Goal: Find specific page/section

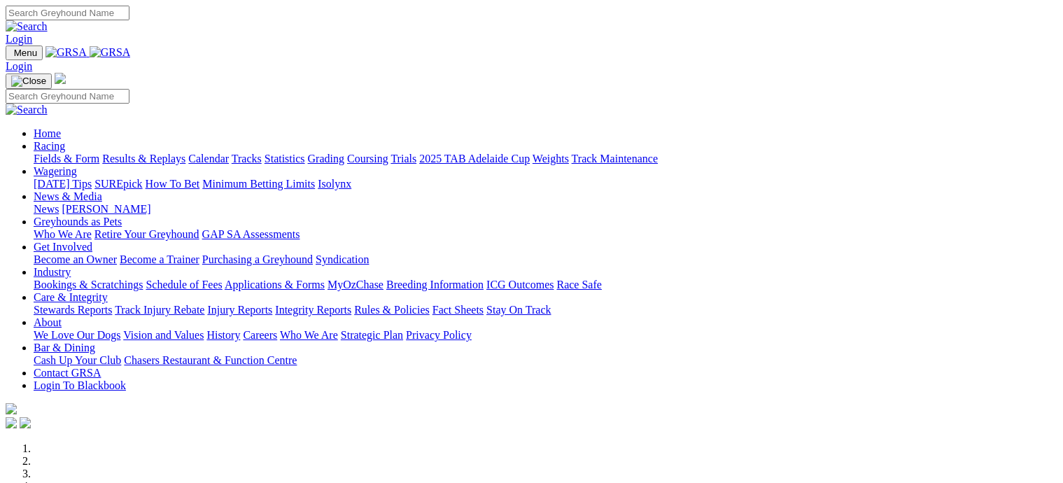
scroll to position [490, 0]
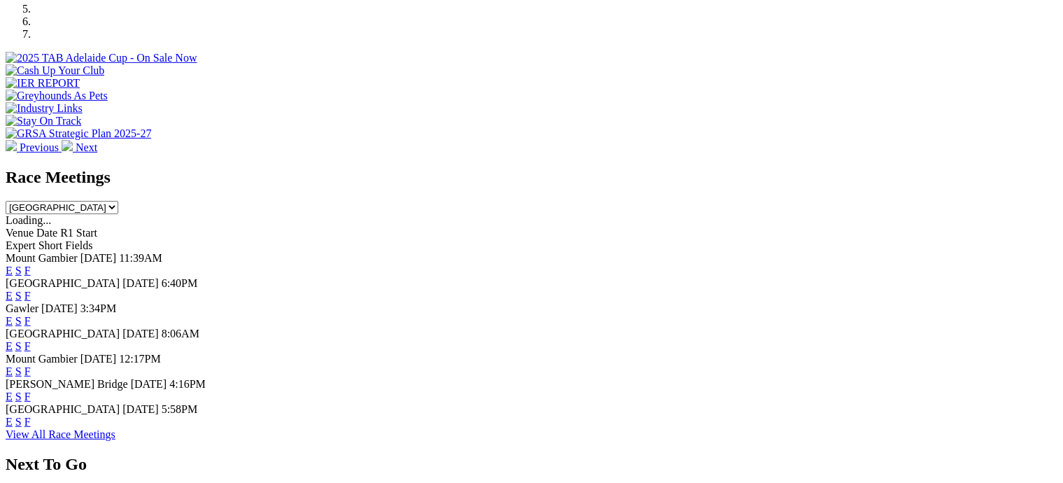
click at [31, 315] on link "F" at bounding box center [27, 321] width 6 height 12
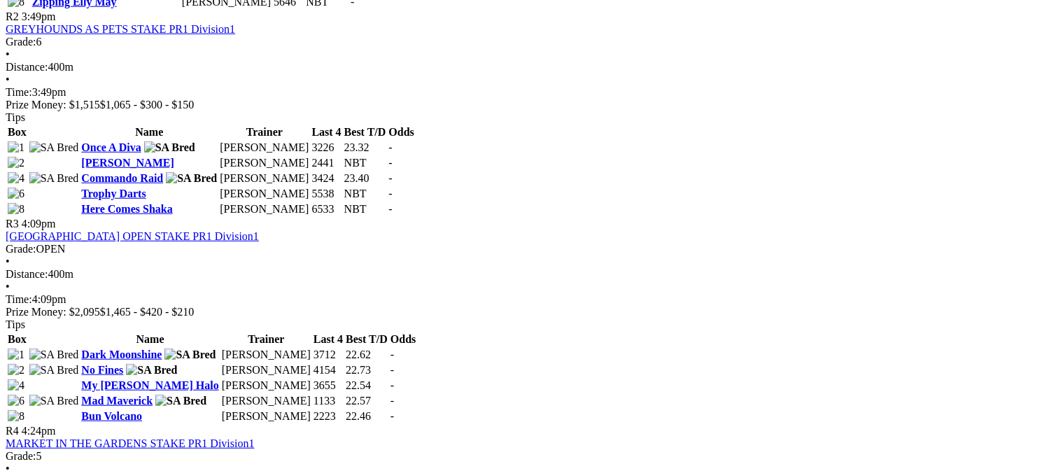
scroll to position [910, 0]
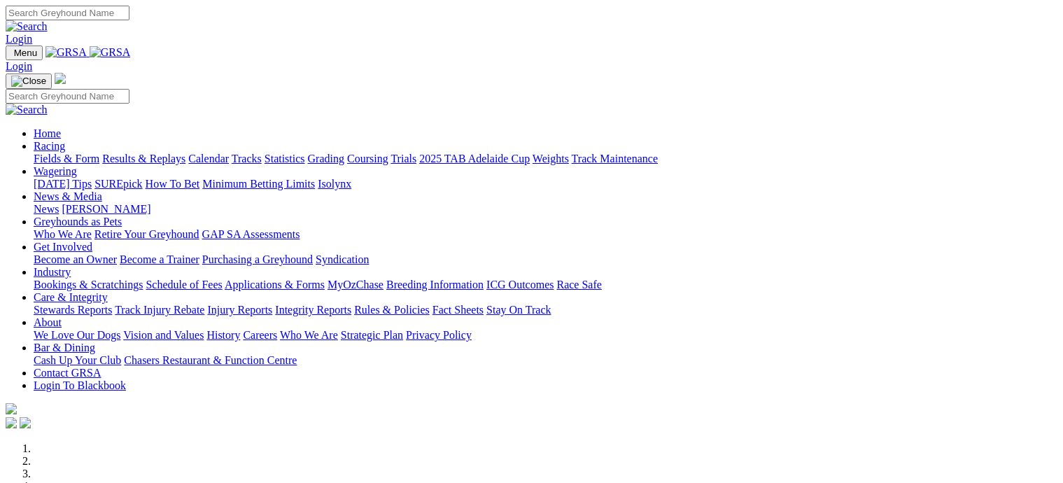
scroll to position [490, 0]
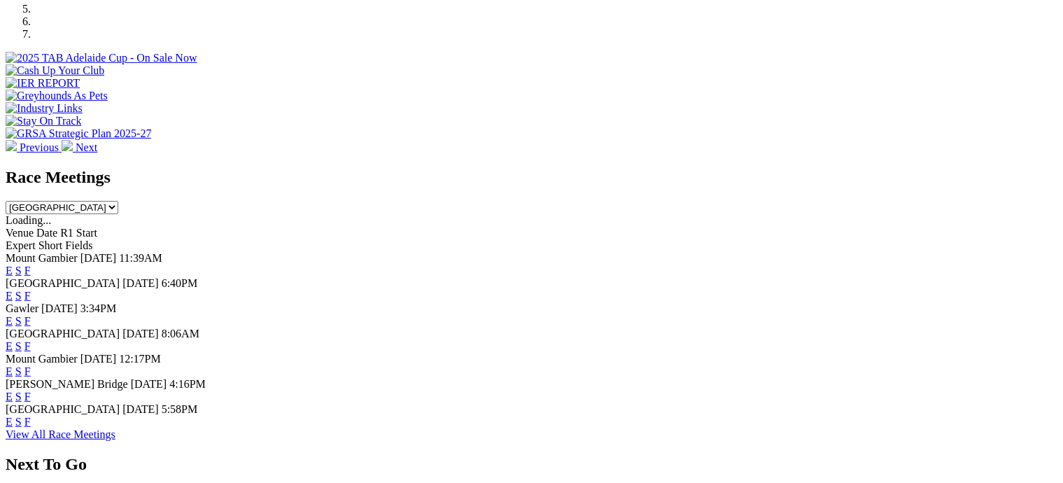
drag, startPoint x: 0, startPoint y: 0, endPoint x: 709, endPoint y: 300, distance: 770.1
click at [31, 340] on link "F" at bounding box center [27, 346] width 6 height 12
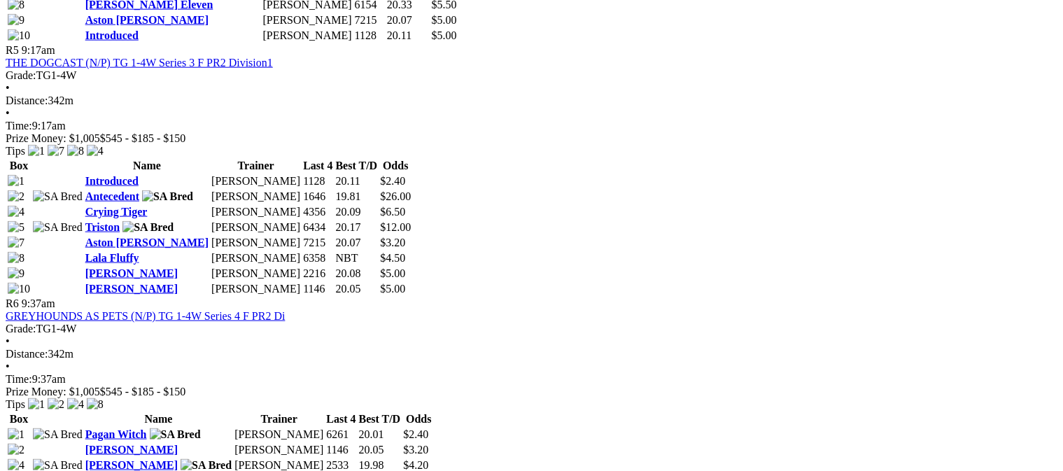
scroll to position [1680, 0]
